Goal: Task Accomplishment & Management: Manage account settings

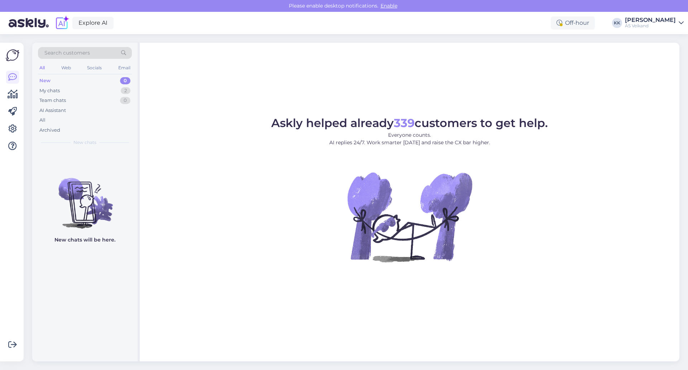
click at [657, 23] on div "[PERSON_NAME]" at bounding box center [650, 20] width 51 height 6
click at [627, 77] on div "Log out" at bounding box center [640, 73] width 88 height 13
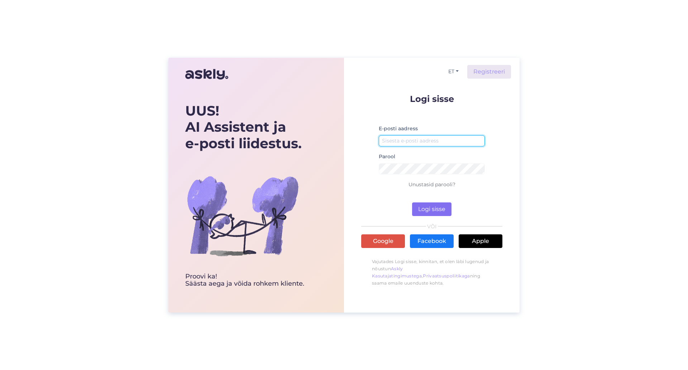
type input "[EMAIL_ADDRESS][DOMAIN_NAME]"
click at [434, 208] on button "Logi sisse" at bounding box center [431, 209] width 39 height 14
